Goal: Find specific page/section: Find specific page/section

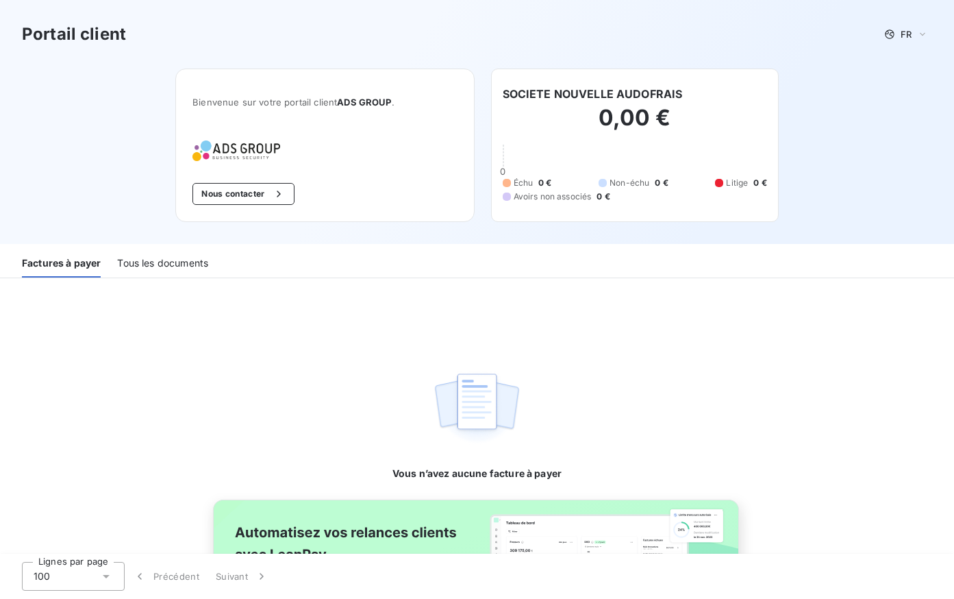
click at [162, 266] on div "Tous les documents" at bounding box center [162, 263] width 91 height 29
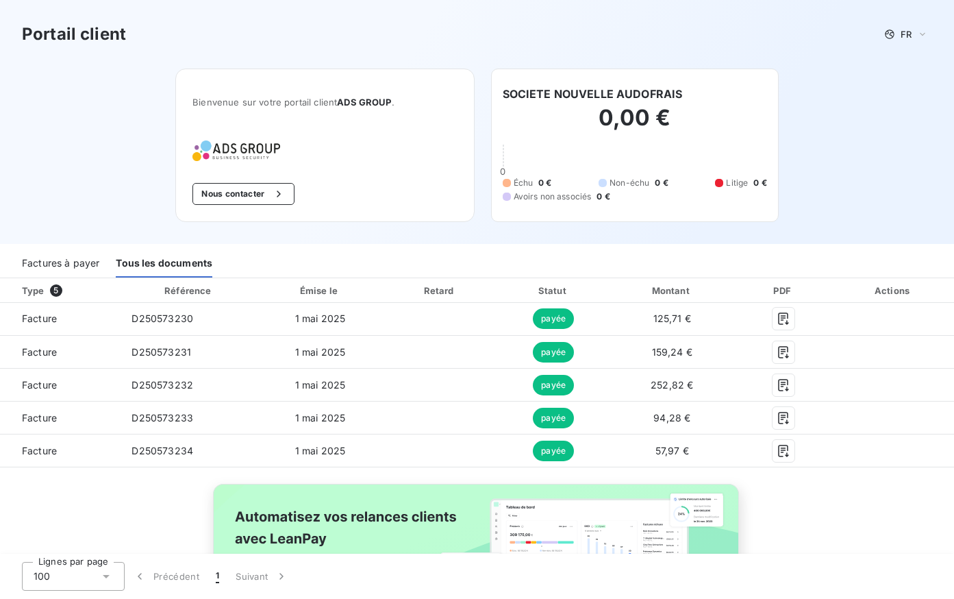
click at [851, 169] on div "Portail client FR Bienvenue sur votre portail client ADS GROUP . Nous contacter…" at bounding box center [477, 122] width 954 height 244
